Goal: Task Accomplishment & Management: Use online tool/utility

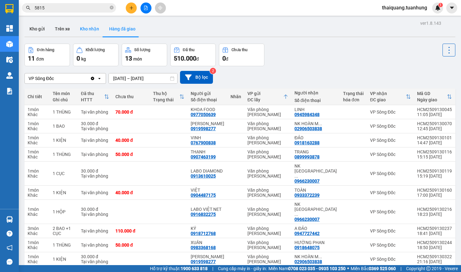
click at [99, 29] on button "Kho nhận" at bounding box center [89, 28] width 29 height 15
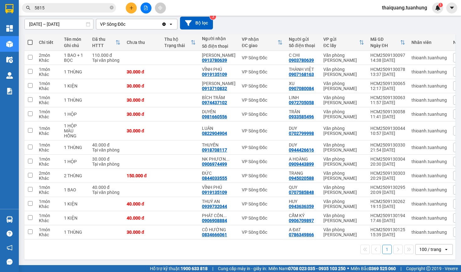
scroll to position [59, 0]
click at [388, 159] on icon at bounding box center [387, 161] width 4 height 4
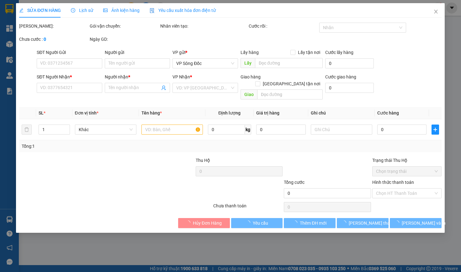
type input "0909443899"
type input "A HOÀNG"
type input "0906974499"
type input "NK PHƯƠNG NAM"
type input "30.000"
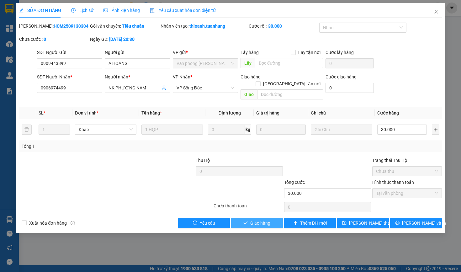
click at [249, 221] on button "Giao hàng" at bounding box center [257, 223] width 52 height 10
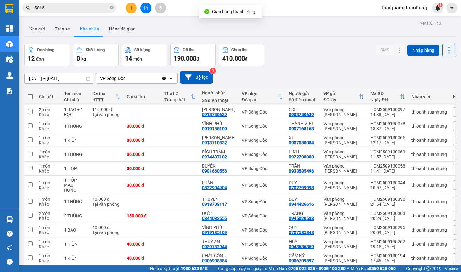
click at [298, 50] on div "Đơn hàng 12 đơn Khối lượng 0 kg Số lượng 14 món Đã thu 190.000 đ Chưa thu 410.0…" at bounding box center [239, 55] width 431 height 23
click at [40, 27] on button "Kho gửi" at bounding box center [36, 28] width 25 height 15
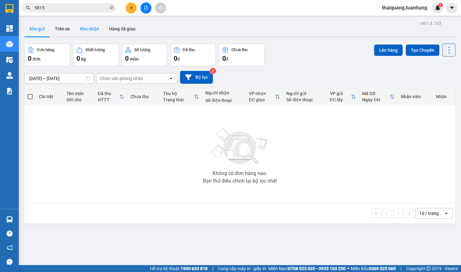
click at [82, 29] on button "Kho nhận" at bounding box center [89, 28] width 29 height 15
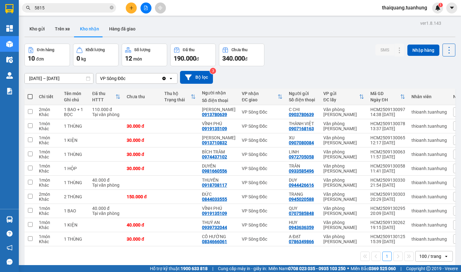
scroll to position [14, 0]
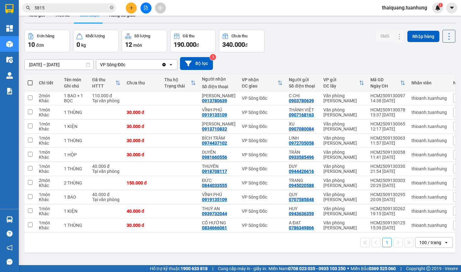
click at [330, 49] on div "Đơn hàng 10 đơn Khối lượng 0 kg Số lượng 12 món Đã thu 190.000 đ Chưa thu 340.0…" at bounding box center [239, 41] width 431 height 23
click at [436, 100] on icon at bounding box center [437, 98] width 4 height 4
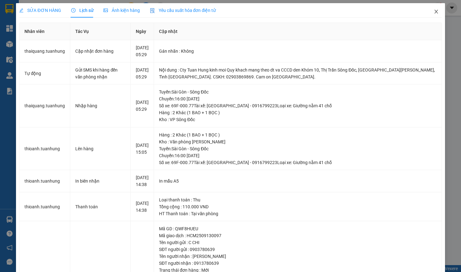
click at [437, 11] on icon "close" at bounding box center [436, 11] width 5 height 5
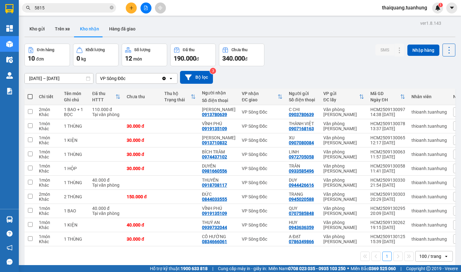
click at [321, 47] on div "Đơn hàng 10 đơn Khối lượng 0 kg Số lượng 12 món Đã thu 190.000 đ Chưa thu 340.0…" at bounding box center [239, 55] width 431 height 23
click at [398, 112] on icon at bounding box center [399, 112] width 3 height 4
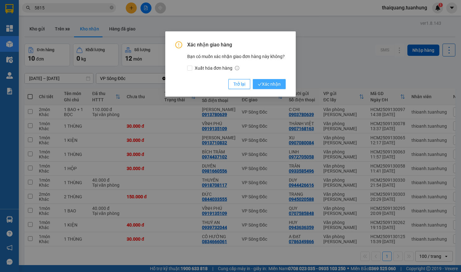
click at [270, 84] on span "Xác nhận" at bounding box center [269, 84] width 23 height 7
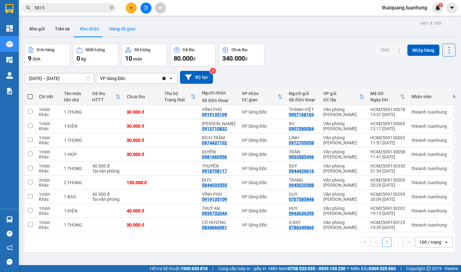
click at [114, 29] on button "Hàng đã giao" at bounding box center [122, 28] width 36 height 15
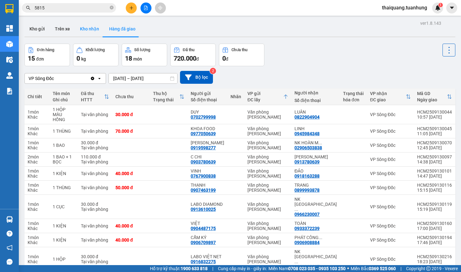
click at [95, 29] on button "Kho nhận" at bounding box center [89, 28] width 29 height 15
